Goal: Information Seeking & Learning: Find specific fact

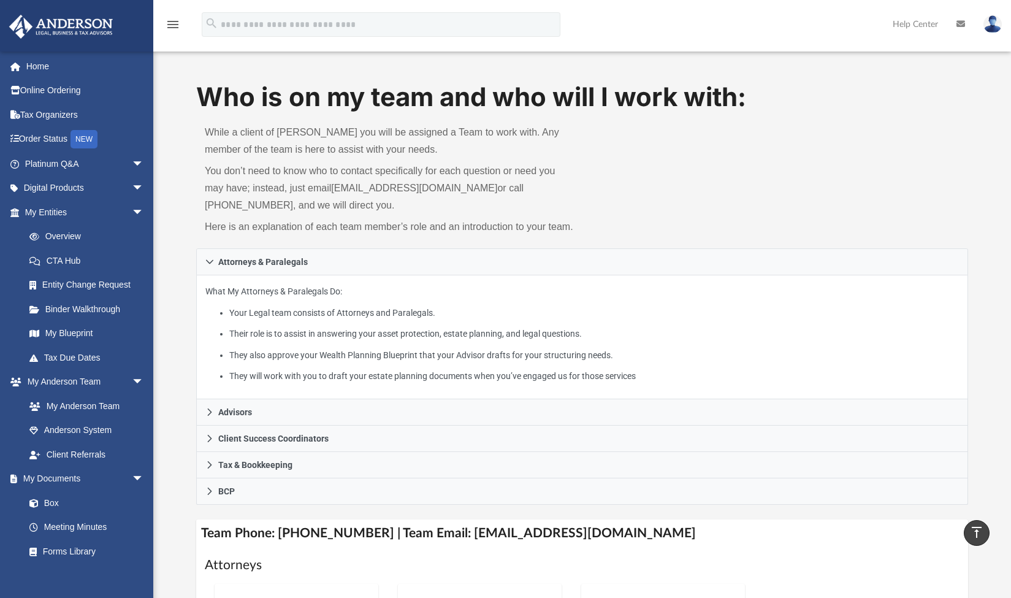
scroll to position [224, 0]
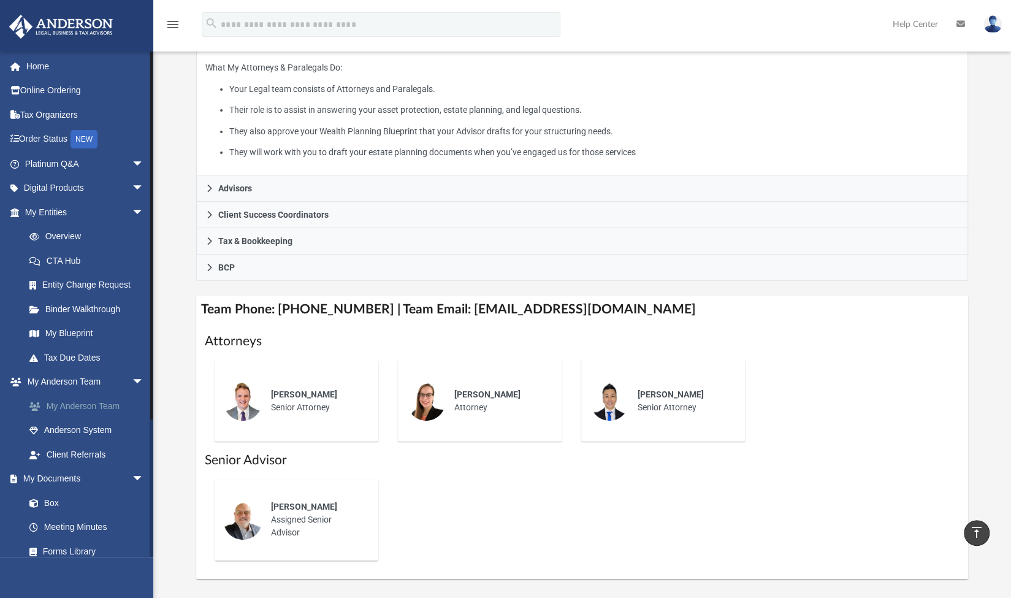
click at [74, 404] on link "My Anderson Team" at bounding box center [89, 405] width 145 height 25
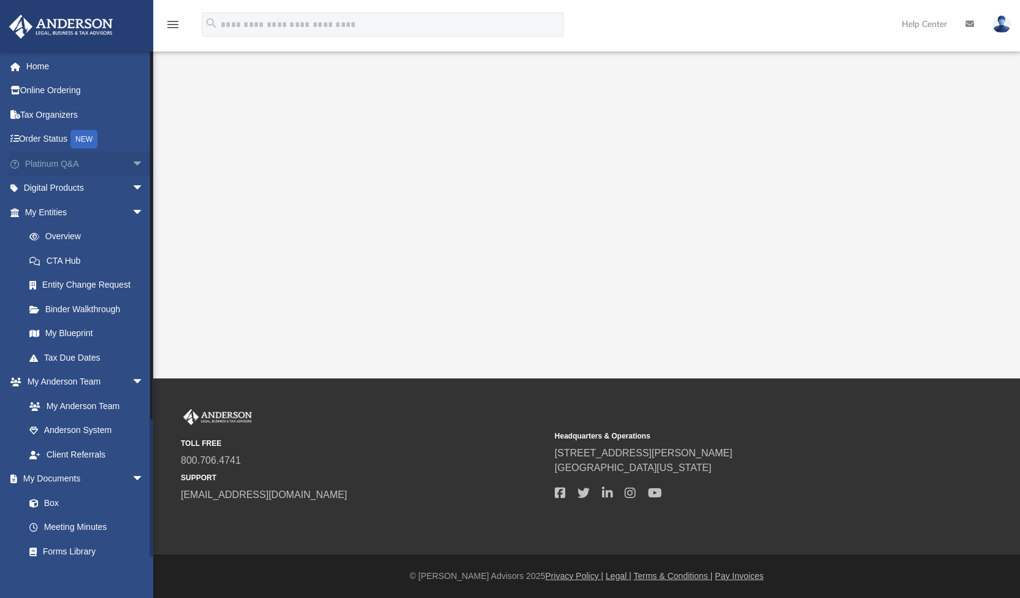
click at [81, 169] on link "Platinum Q&A arrow_drop_down" at bounding box center [86, 163] width 154 height 25
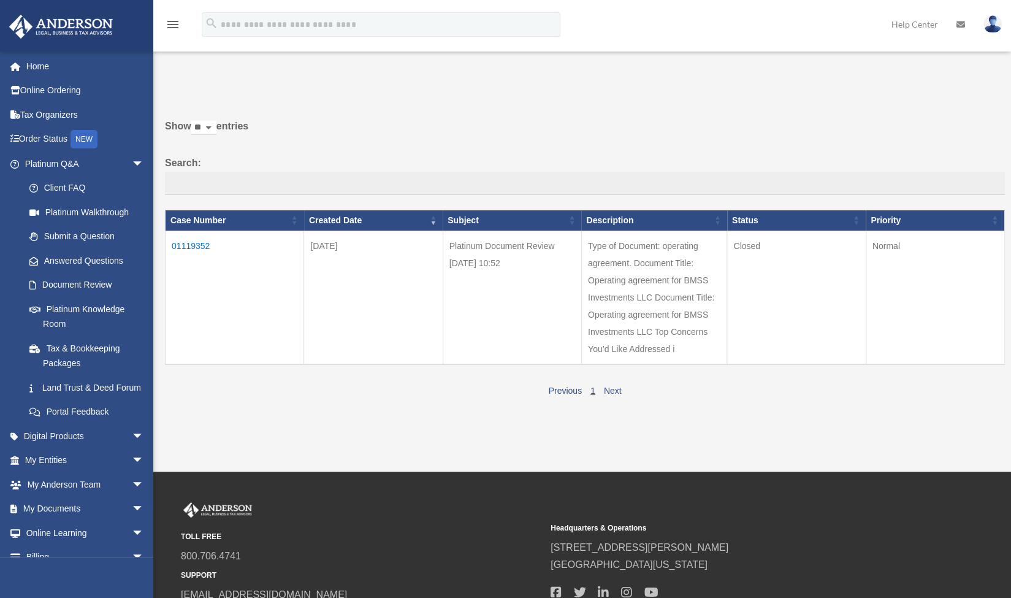
click at [190, 245] on td "01119352" at bounding box center [234, 297] width 139 height 134
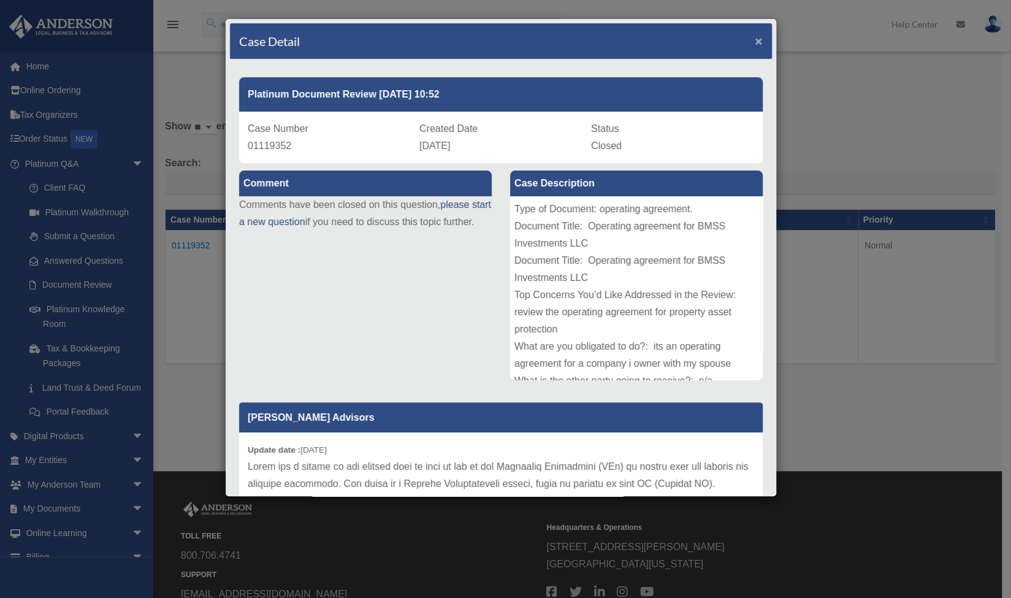
click at [754, 39] on span "×" at bounding box center [758, 41] width 8 height 14
